Goal: Task Accomplishment & Management: Complete application form

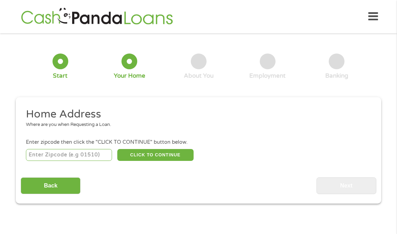
click at [90, 149] on input "number" at bounding box center [69, 155] width 86 height 12
type input "29169"
click at [148, 149] on button "CLICK TO CONTINUE" at bounding box center [155, 155] width 76 height 12
type input "29169"
type input "[GEOGRAPHIC_DATA]"
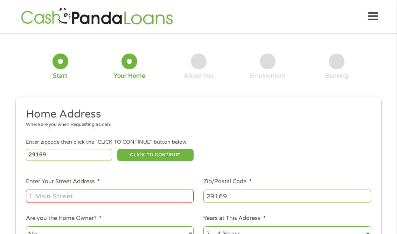
click at [88, 202] on ul "Home Address Where are you when Requesting a Loan. Enter zipcode then click the…" at bounding box center [198, 200] width 355 height 187
click at [88, 196] on input "Enter Your Street Address *" at bounding box center [109, 196] width 167 height 13
type input "302 [PERSON_NAME] CT"
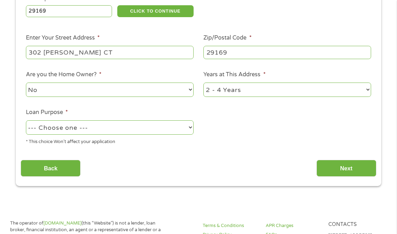
scroll to position [143, 0]
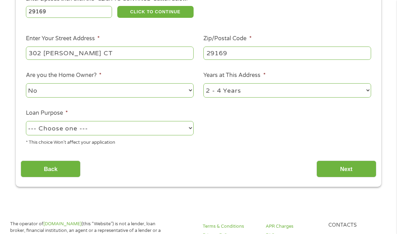
click at [345, 83] on select "1 Year or less 1 - 2 Years 2 - 4 Years Over 4 Years" at bounding box center [286, 90] width 167 height 14
select select "60months"
click at [176, 123] on select "--- Choose one --- Pay Bills Debt Consolidation Home Improvement Major Purchase…" at bounding box center [109, 128] width 167 height 14
select select "shorttermcash"
click at [354, 162] on input "Next" at bounding box center [346, 168] width 60 height 17
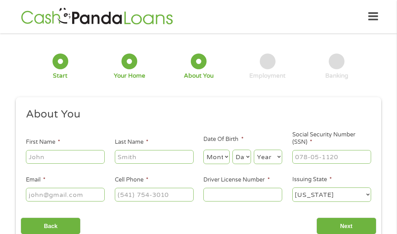
scroll to position [0, 0]
click at [76, 150] on input "First Name *" at bounding box center [65, 156] width 79 height 13
type input "N'Dea"
type input "[PERSON_NAME]"
type input "[EMAIL_ADDRESS][DOMAIN_NAME]"
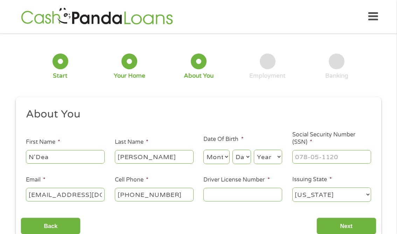
drag, startPoint x: 176, startPoint y: 190, endPoint x: 183, endPoint y: 180, distance: 12.2
click at [184, 180] on li "Cell Phone * [PHONE_NUMBER]" at bounding box center [153, 189] width 89 height 27
click at [177, 188] on input "[PHONE_NUMBER]" at bounding box center [154, 194] width 79 height 13
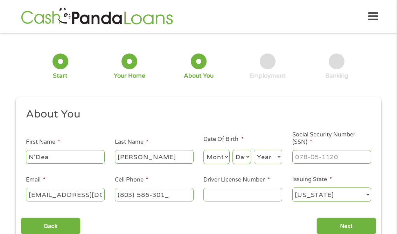
type input "[PHONE_NUMBER]"
click at [219, 154] on select "Month 1 2 3 4 5 6 7 8 9 10 11 12" at bounding box center [216, 157] width 26 height 14
select select "1"
click at [240, 151] on select "Day 1 2 3 4 5 6 7 8 9 10 11 12 13 14 15 16 17 18 19 20 21 22 23 24 25 26 27 28 …" at bounding box center [241, 157] width 19 height 14
select select "25"
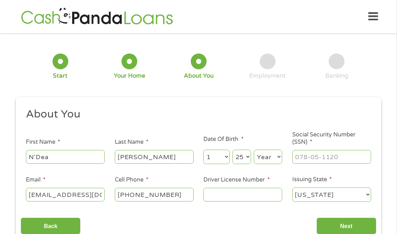
click at [268, 153] on select "Year [DATE] 2006 2005 2004 2003 2002 2001 2000 1999 1998 1997 1996 1995 1994 19…" at bounding box center [268, 157] width 28 height 14
select select "1993"
click at [306, 155] on input "___-__-____" at bounding box center [331, 156] width 79 height 13
type input "249-91-5778"
click at [268, 189] on input "Driver License Number *" at bounding box center [242, 194] width 79 height 13
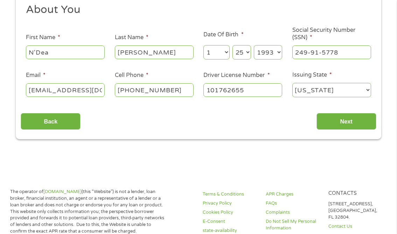
scroll to position [105, 0]
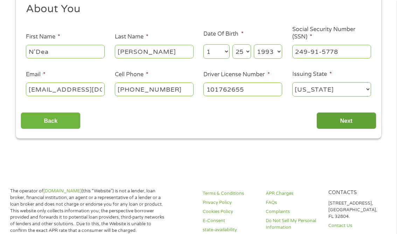
type input "101762655"
click at [355, 112] on input "Next" at bounding box center [346, 120] width 60 height 17
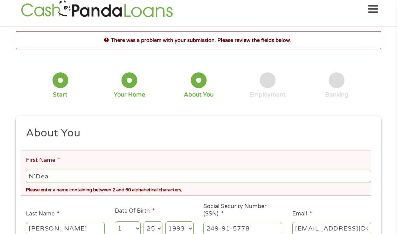
scroll to position [0, 0]
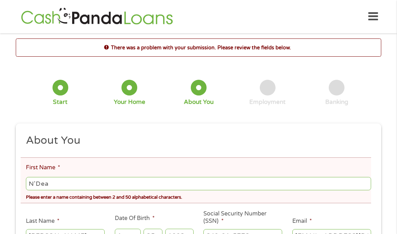
click at [36, 179] on input "N'Dea" at bounding box center [198, 183] width 345 height 13
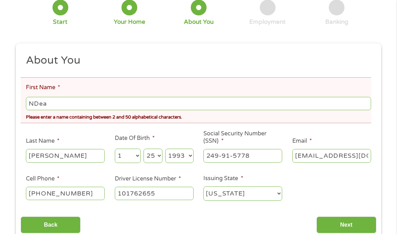
scroll to position [177, 0]
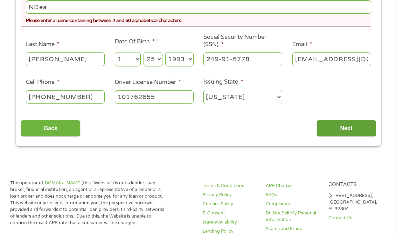
type input "NDea"
click at [334, 124] on input "Next" at bounding box center [346, 128] width 60 height 17
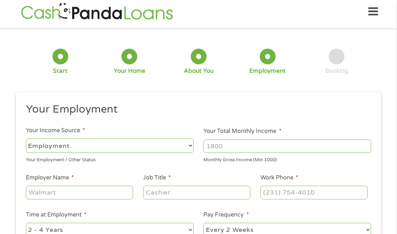
scroll to position [0, 0]
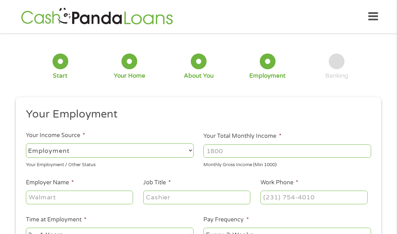
click at [298, 144] on input "Your Total Monthly Income *" at bounding box center [286, 150] width 167 height 13
click at [182, 143] on select "--- Choose one --- Employment [DEMOGRAPHIC_DATA] Benefits" at bounding box center [109, 150] width 167 height 14
click at [227, 144] on input "Your Total Monthly Income *" at bounding box center [286, 150] width 167 height 13
type input "3200"
click at [105, 195] on input "Employer Name *" at bounding box center [79, 197] width 107 height 13
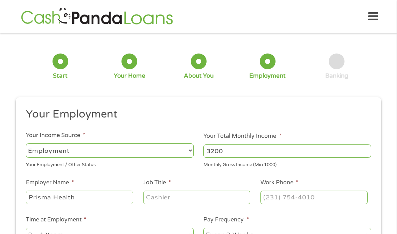
type input "Prisma Health"
type input "Analyst"
click at [275, 192] on input "(___) ___-____" at bounding box center [313, 197] width 107 height 13
type input "[PHONE_NUMBER]"
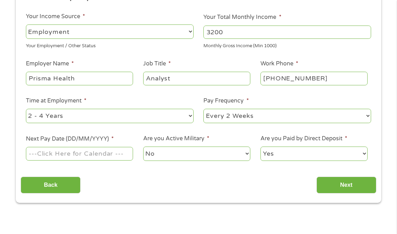
scroll to position [117, 0]
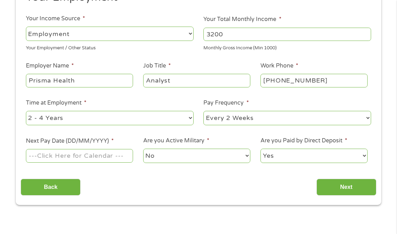
click at [122, 149] on input "Next Pay Date (DD/MM/YYYY) *" at bounding box center [79, 155] width 107 height 13
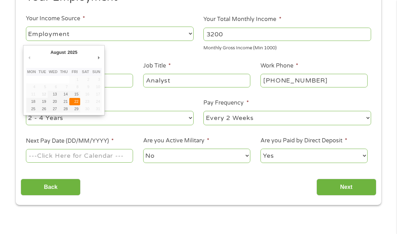
type input "[DATE]"
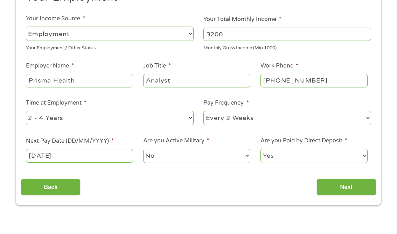
click at [164, 149] on select "No Yes" at bounding box center [196, 156] width 107 height 14
click at [332, 180] on input "Next" at bounding box center [346, 187] width 60 height 17
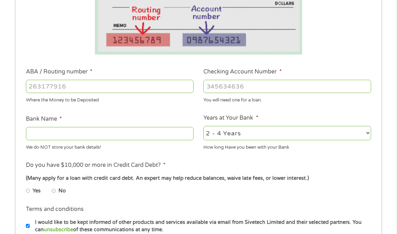
scroll to position [167, 0]
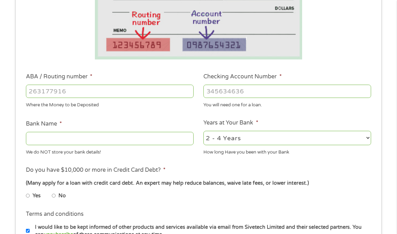
click at [160, 88] on input "ABA / Routing number *" at bounding box center [109, 91] width 167 height 13
type input "053000219"
type input "[PERSON_NAME] FARGO BANK"
type input "053000219"
click at [234, 85] on input "Checking Account Number *" at bounding box center [286, 91] width 167 height 13
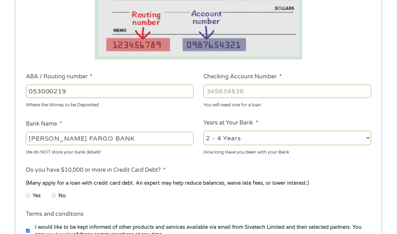
click at [231, 131] on select "2 - 4 Years 6 - 12 Months 1 - 2 Years Over 4 Years" at bounding box center [286, 138] width 167 height 14
select select "60months"
click at [224, 87] on input "Checking Account Number *" at bounding box center [286, 91] width 167 height 13
click at [247, 89] on input "Checking Account Number *" at bounding box center [286, 91] width 167 height 13
type input "8928602575"
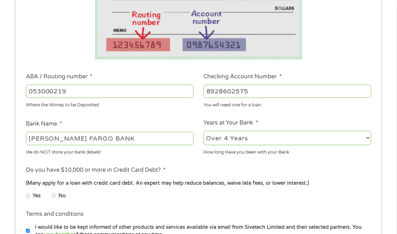
click at [56, 192] on li "No" at bounding box center [64, 196] width 25 height 14
click at [54, 191] on input "No" at bounding box center [54, 195] width 4 height 11
radio input "true"
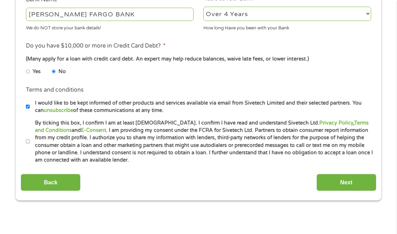
scroll to position [302, 0]
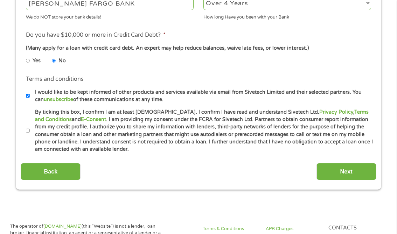
click at [29, 125] on input "By ticking this box, I confirm I am at least [DEMOGRAPHIC_DATA]. I confirm I ha…" at bounding box center [28, 130] width 4 height 11
checkbox input "true"
click at [30, 93] on label "I would like to be kept informed of other products and services available via e…" at bounding box center [201, 95] width 343 height 15
click at [30, 93] on input "I would like to be kept informed of other products and services available via e…" at bounding box center [28, 95] width 4 height 11
checkbox input "false"
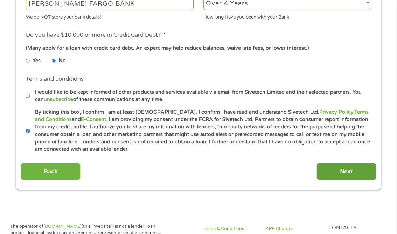
click at [323, 168] on input "Next" at bounding box center [346, 171] width 60 height 17
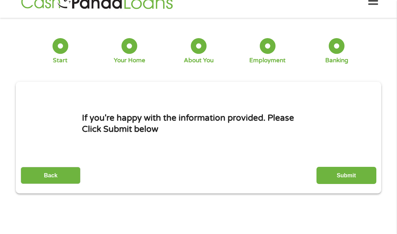
scroll to position [0, 0]
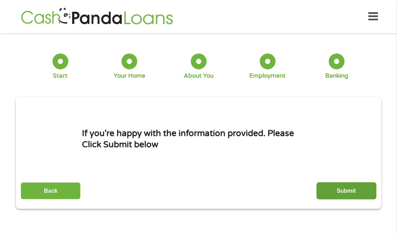
click at [327, 182] on input "Submit" at bounding box center [346, 190] width 60 height 17
